Goal: Information Seeking & Learning: Learn about a topic

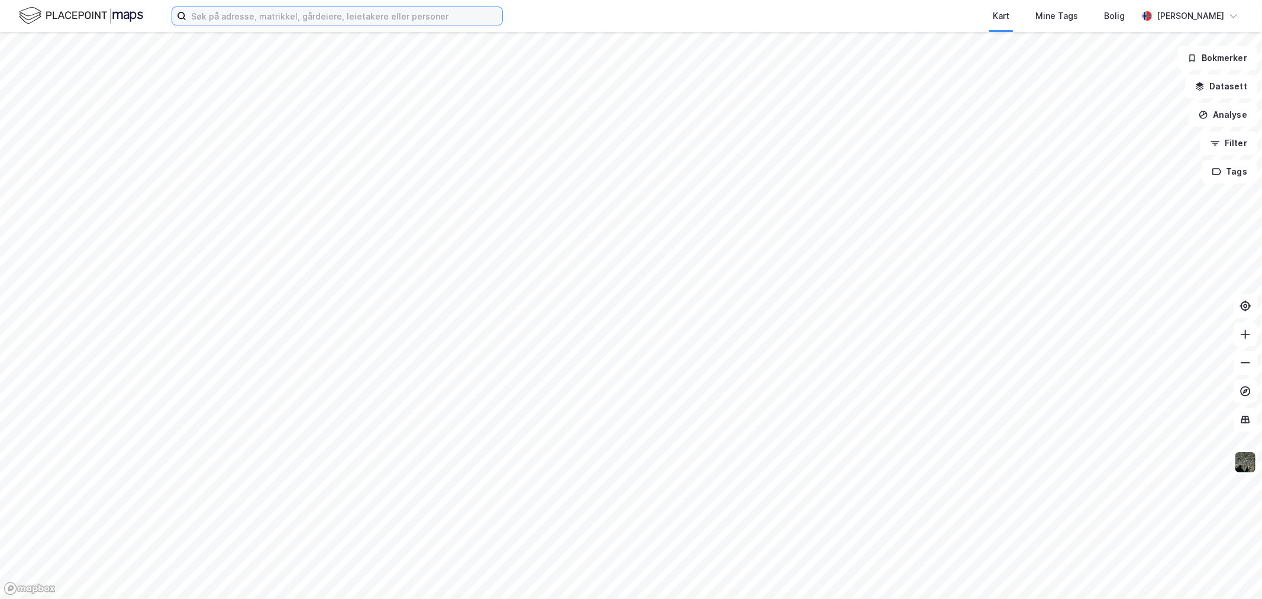
click at [288, 14] on input at bounding box center [344, 16] width 316 height 18
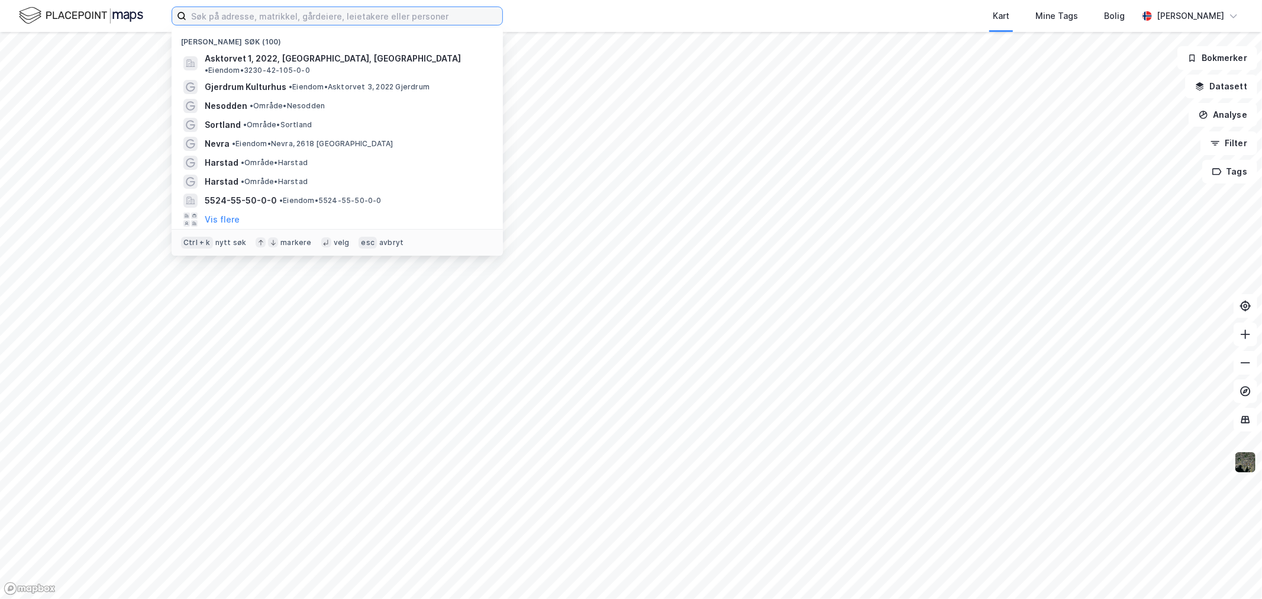
paste input "Bjørn [STREET_ADDRESS]"
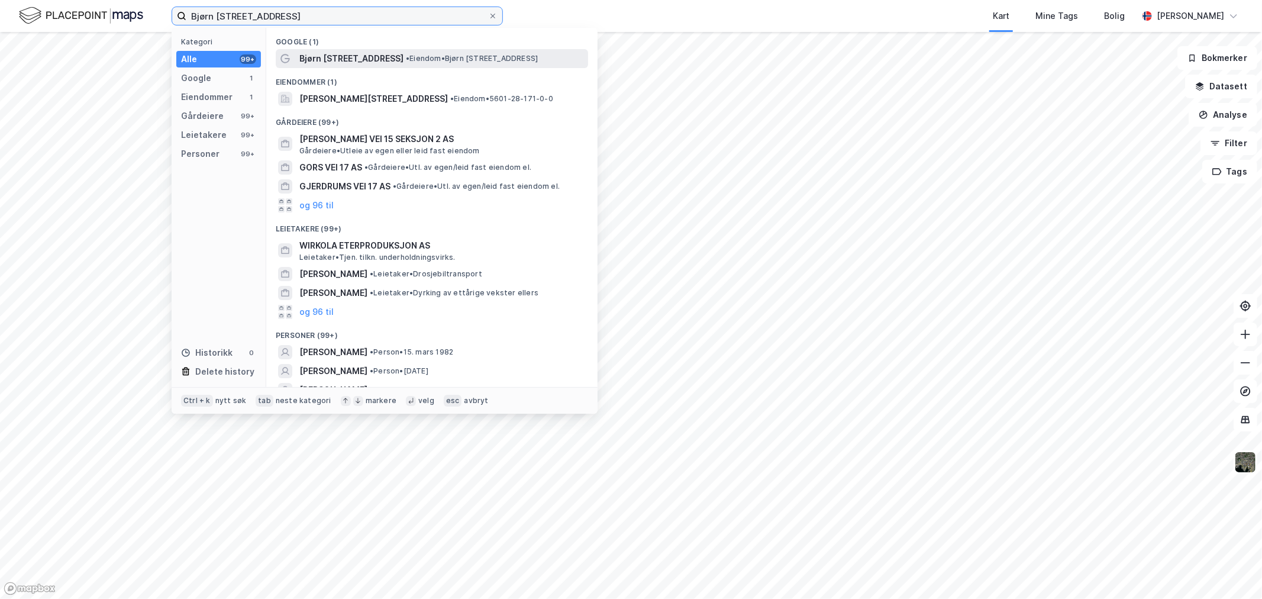
type input "Bjørn [STREET_ADDRESS]"
click at [342, 59] on span "Bjørn [STREET_ADDRESS]" at bounding box center [351, 58] width 104 height 14
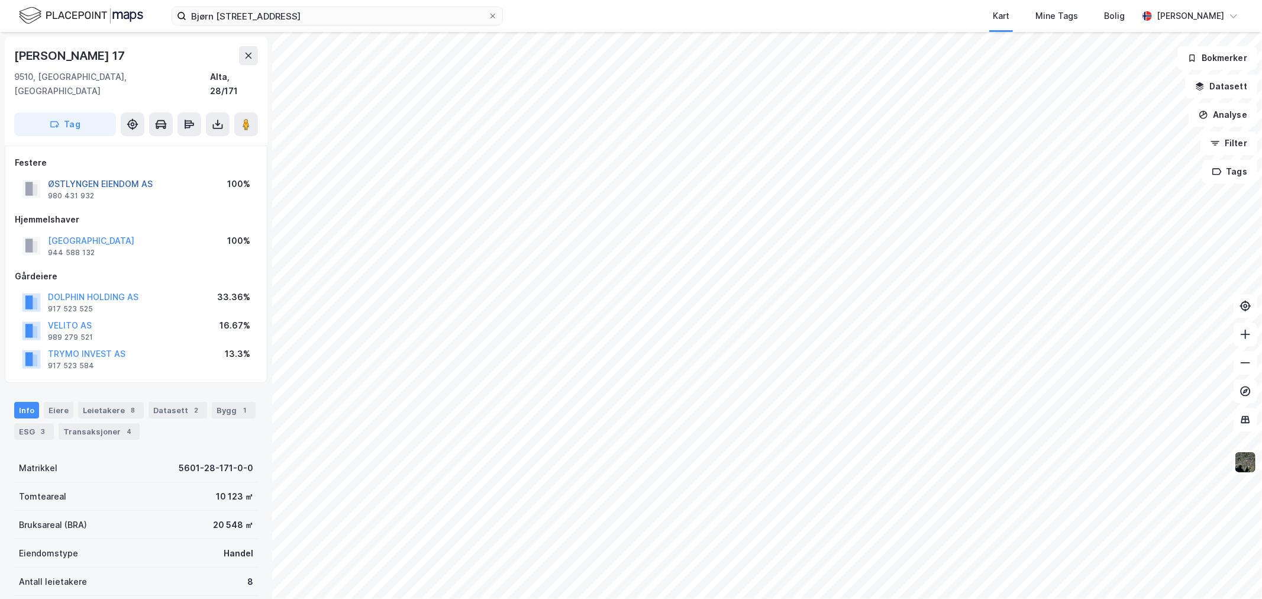
click at [0, 0] on button "ØSTLYNGEN EIENDOM AS" at bounding box center [0, 0] width 0 height 0
click at [0, 0] on button "VELITO AS" at bounding box center [0, 0] width 0 height 0
click at [0, 0] on button "TRYMO INVEST AS" at bounding box center [0, 0] width 0 height 0
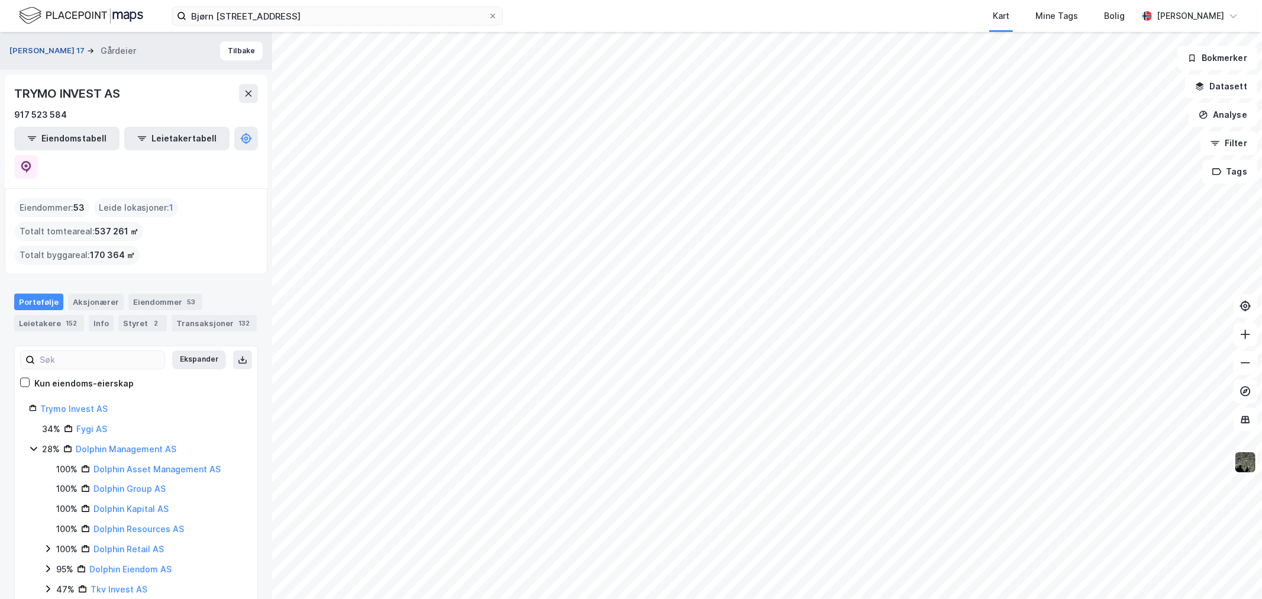
click at [35, 51] on button "Bjørn Wirkolas Vei 17" at bounding box center [48, 51] width 78 height 12
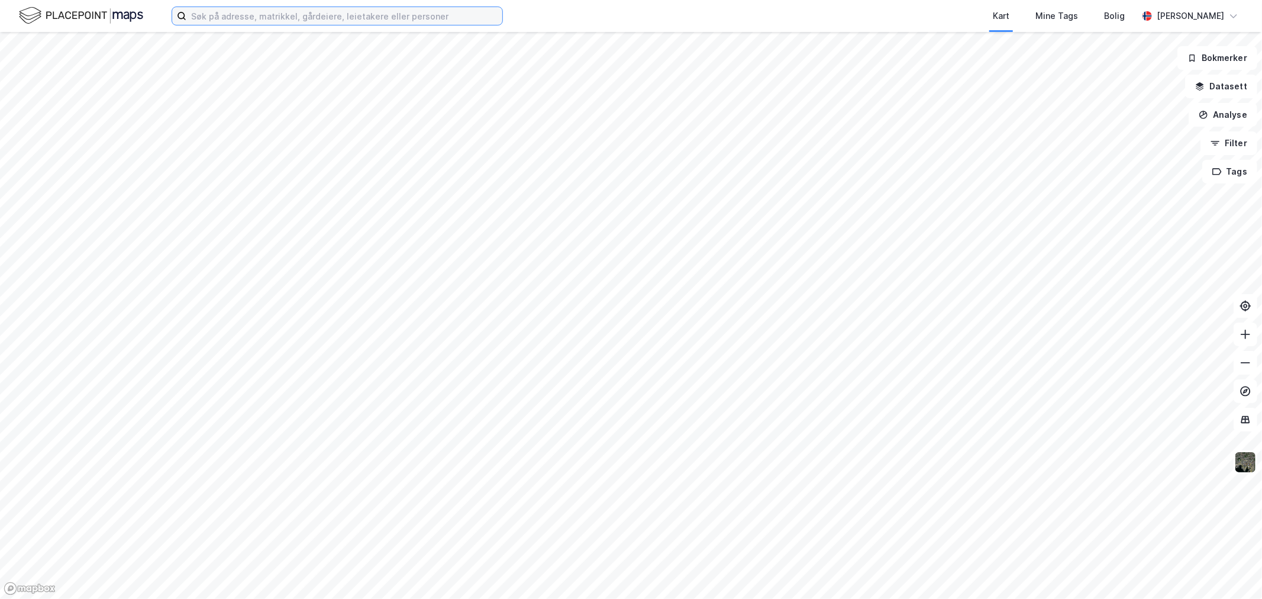
click at [361, 12] on input at bounding box center [344, 16] width 316 height 18
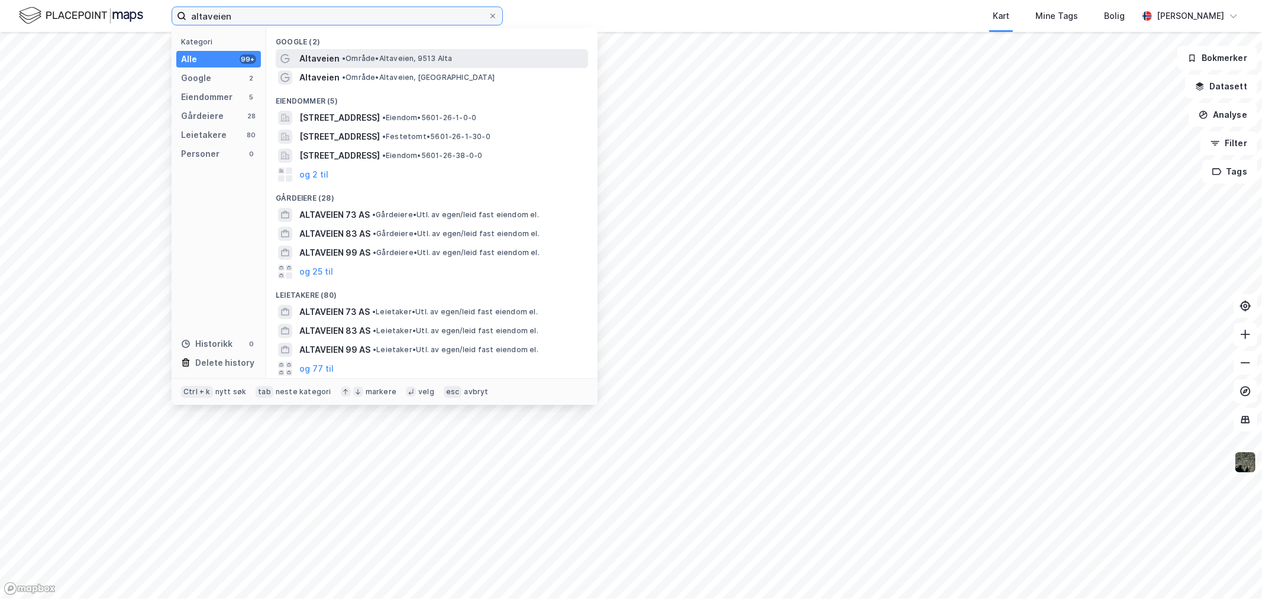
type input "altaveien"
click at [314, 54] on span "Altaveien" at bounding box center [319, 58] width 40 height 14
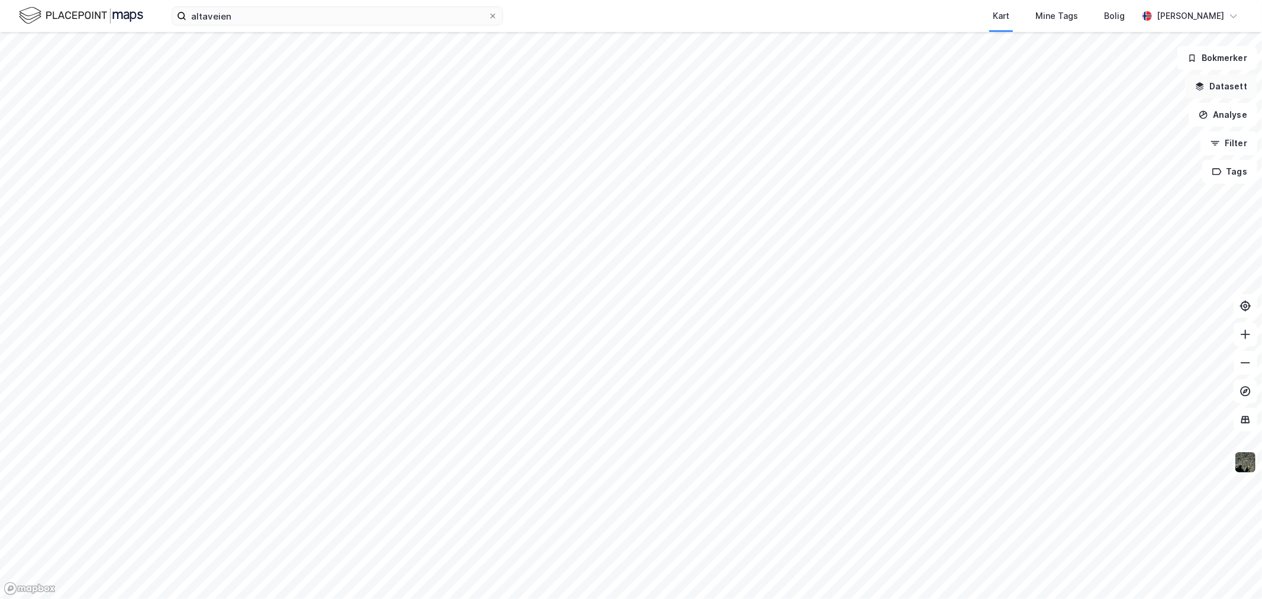
click at [1222, 83] on button "Datasett" at bounding box center [1221, 87] width 72 height 24
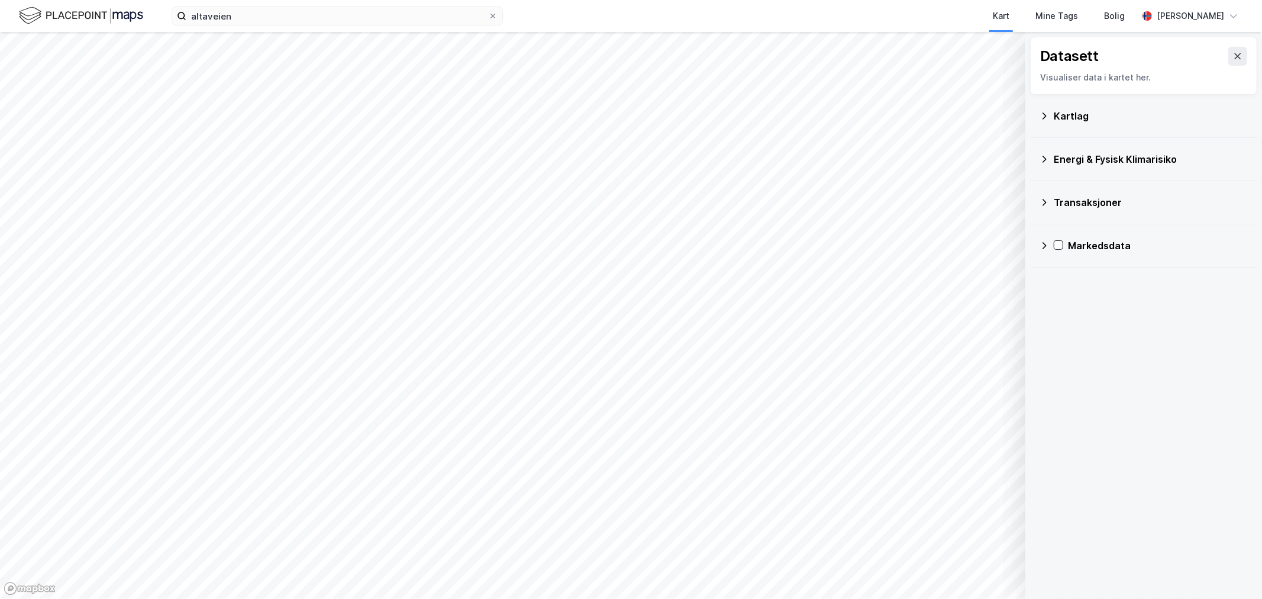
click at [1225, 83] on div "Visualiser data i kartet her." at bounding box center [1143, 77] width 207 height 14
click at [1231, 49] on button at bounding box center [1237, 56] width 19 height 19
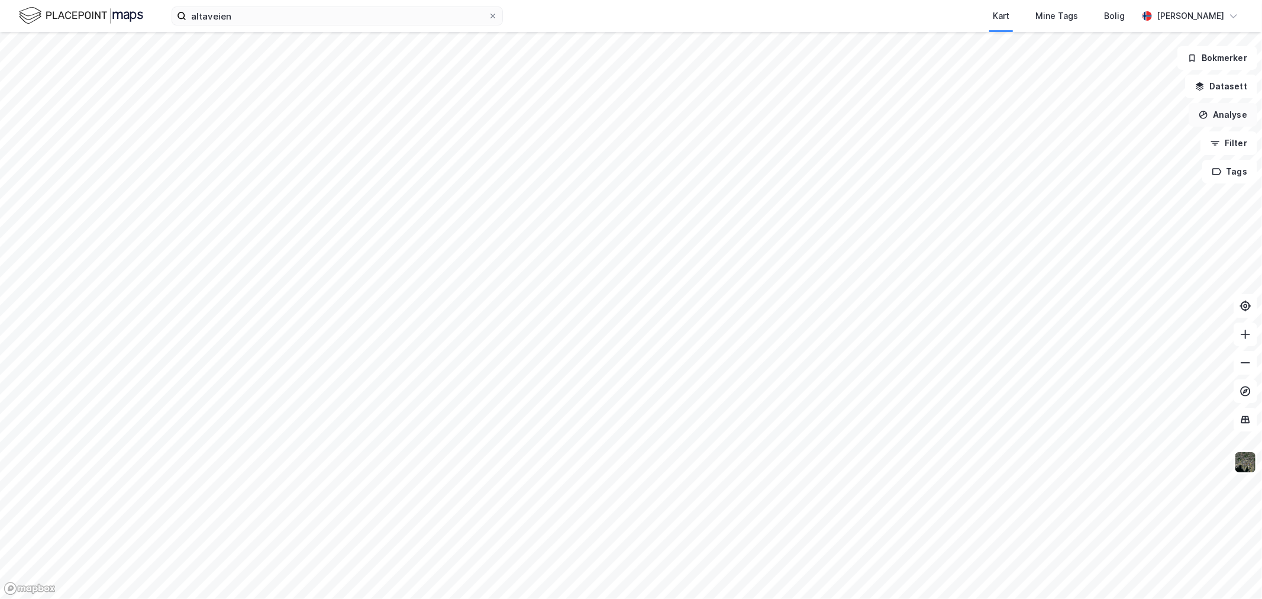
click at [1222, 116] on button "Analyse" at bounding box center [1223, 115] width 69 height 24
click at [1093, 117] on div "Mål avstand" at bounding box center [1119, 116] width 103 height 10
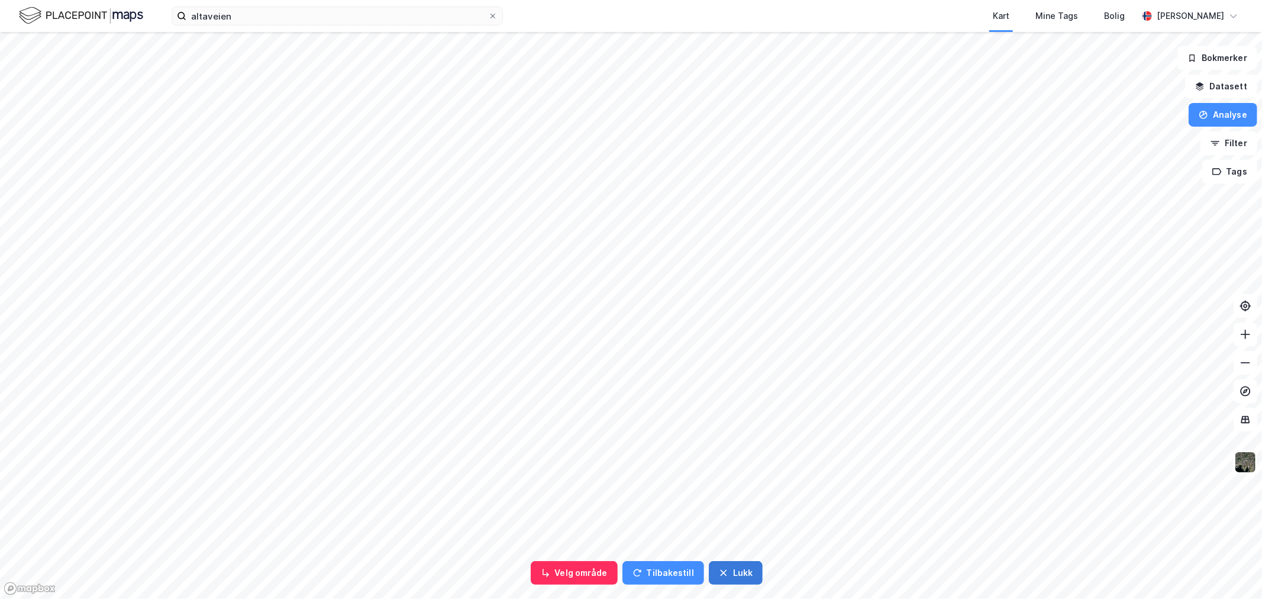
click at [735, 572] on button "Lukk" at bounding box center [736, 573] width 54 height 24
